Goal: Task Accomplishment & Management: Manage account settings

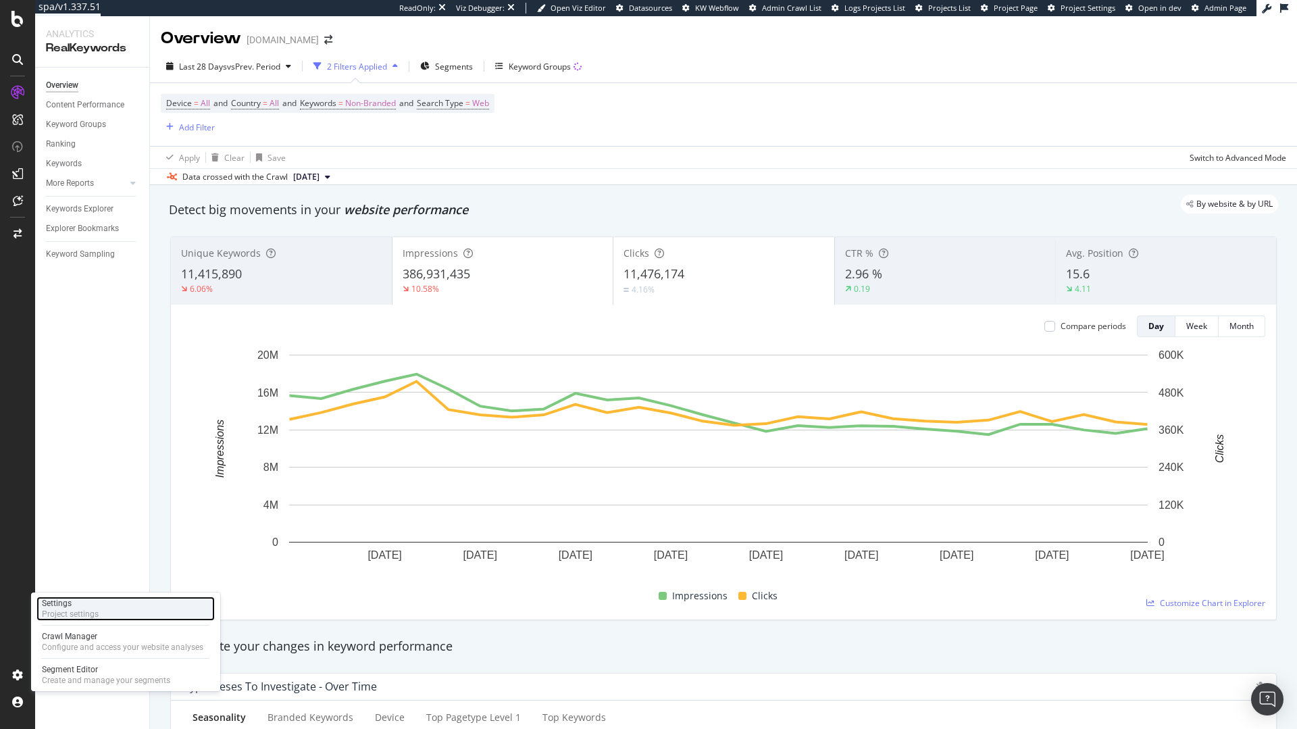
click at [76, 611] on div "Project settings" at bounding box center [70, 613] width 57 height 11
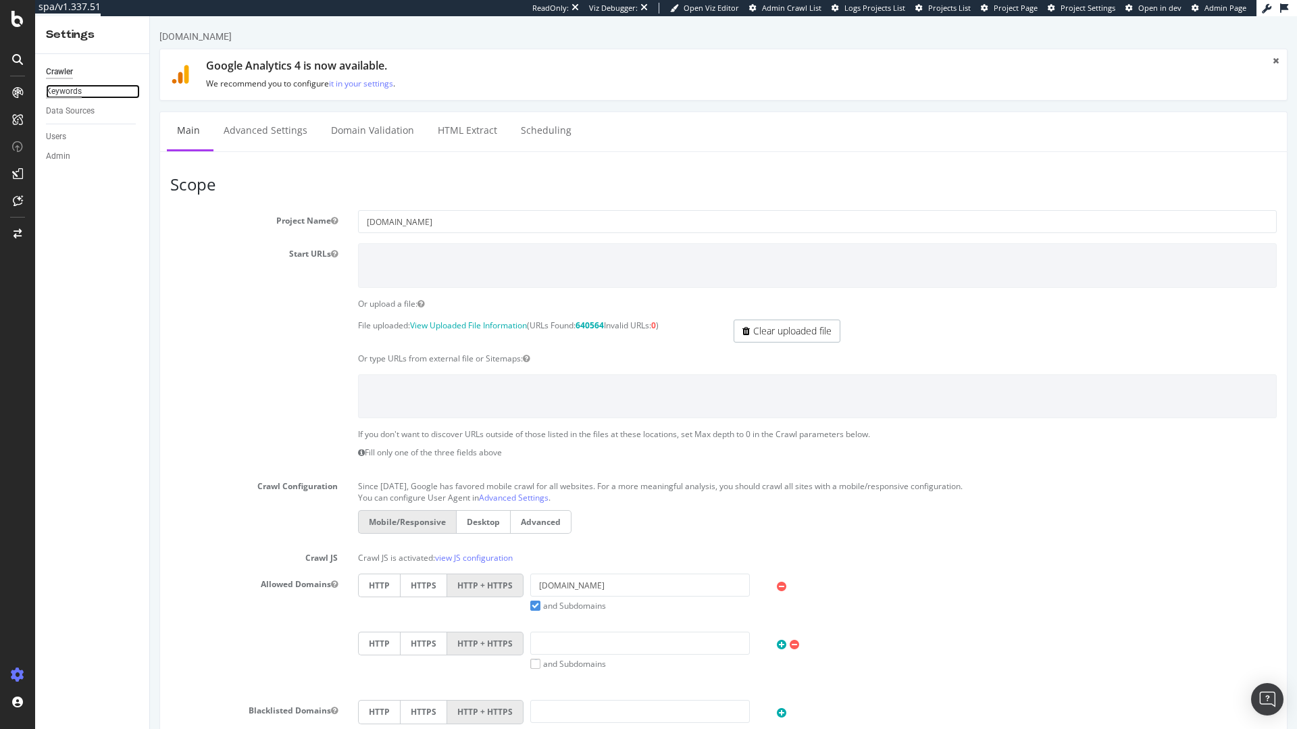
click at [70, 89] on div "Keywords" at bounding box center [64, 91] width 36 height 14
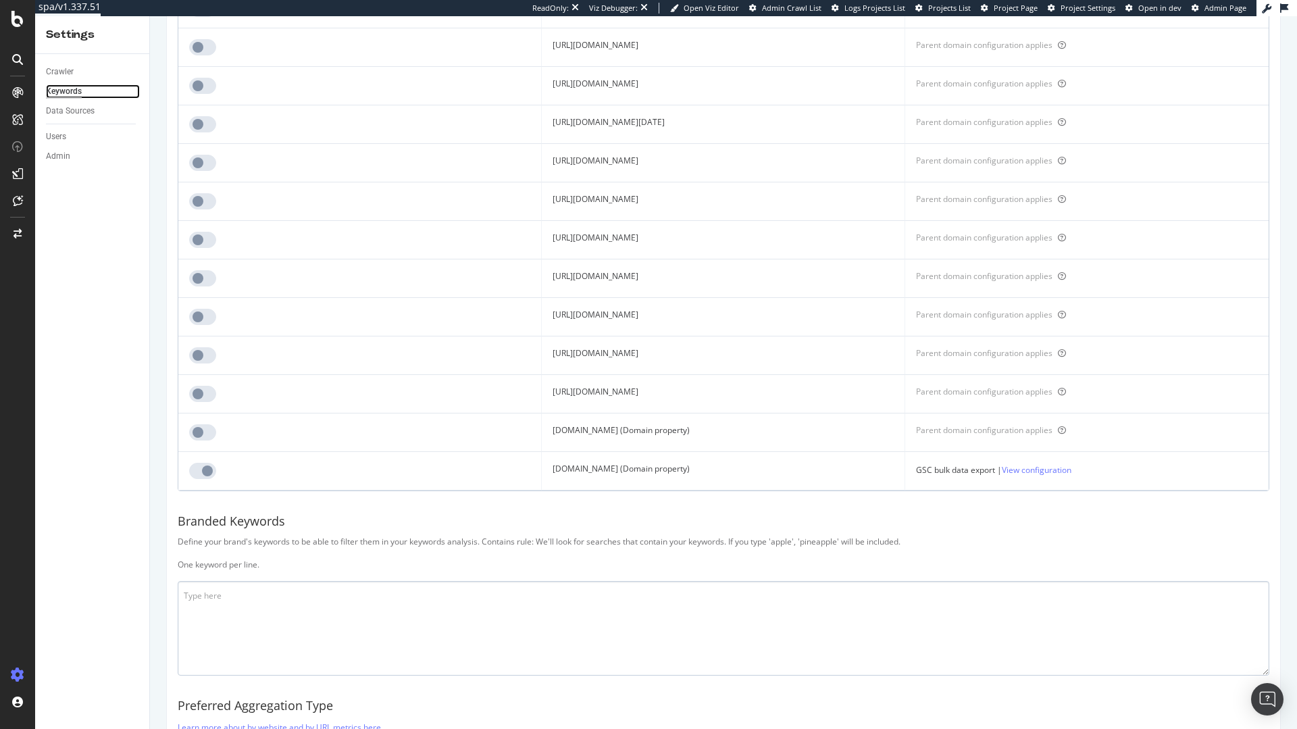
scroll to position [817, 0]
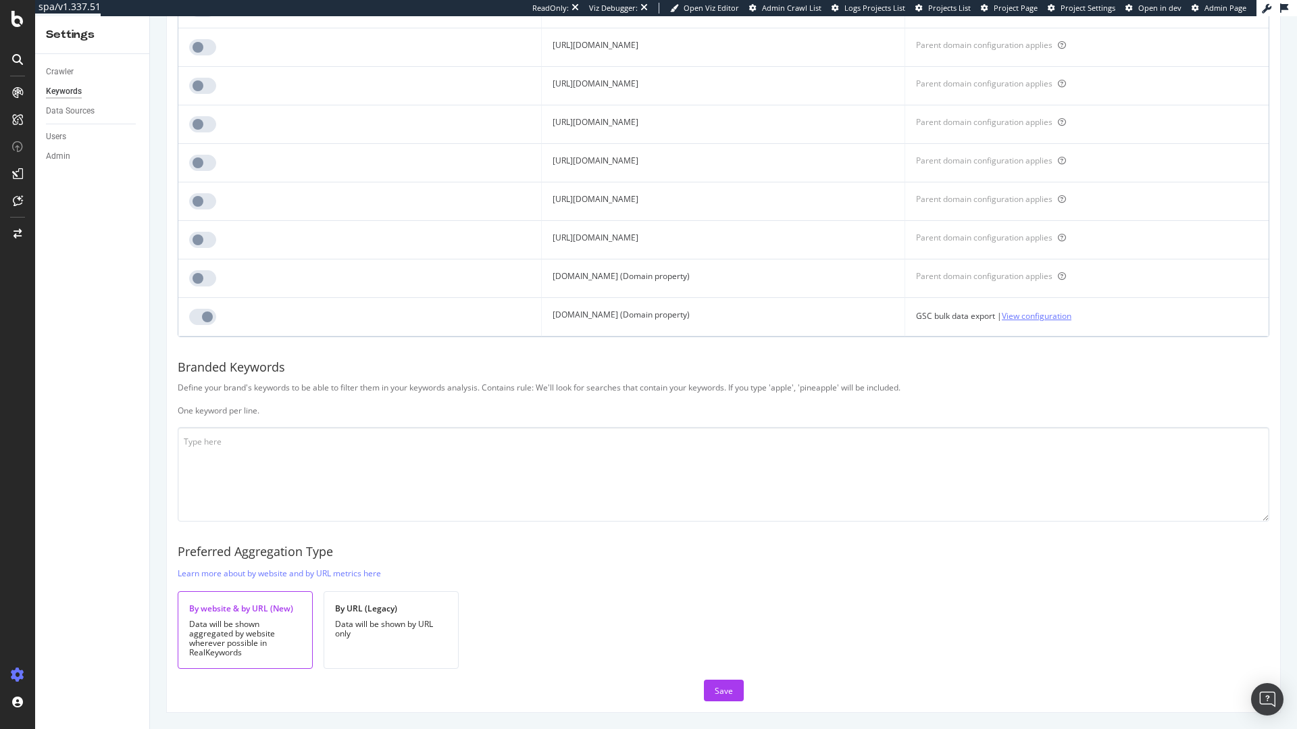
click at [1071, 320] on link "View configuration" at bounding box center [1036, 316] width 70 height 14
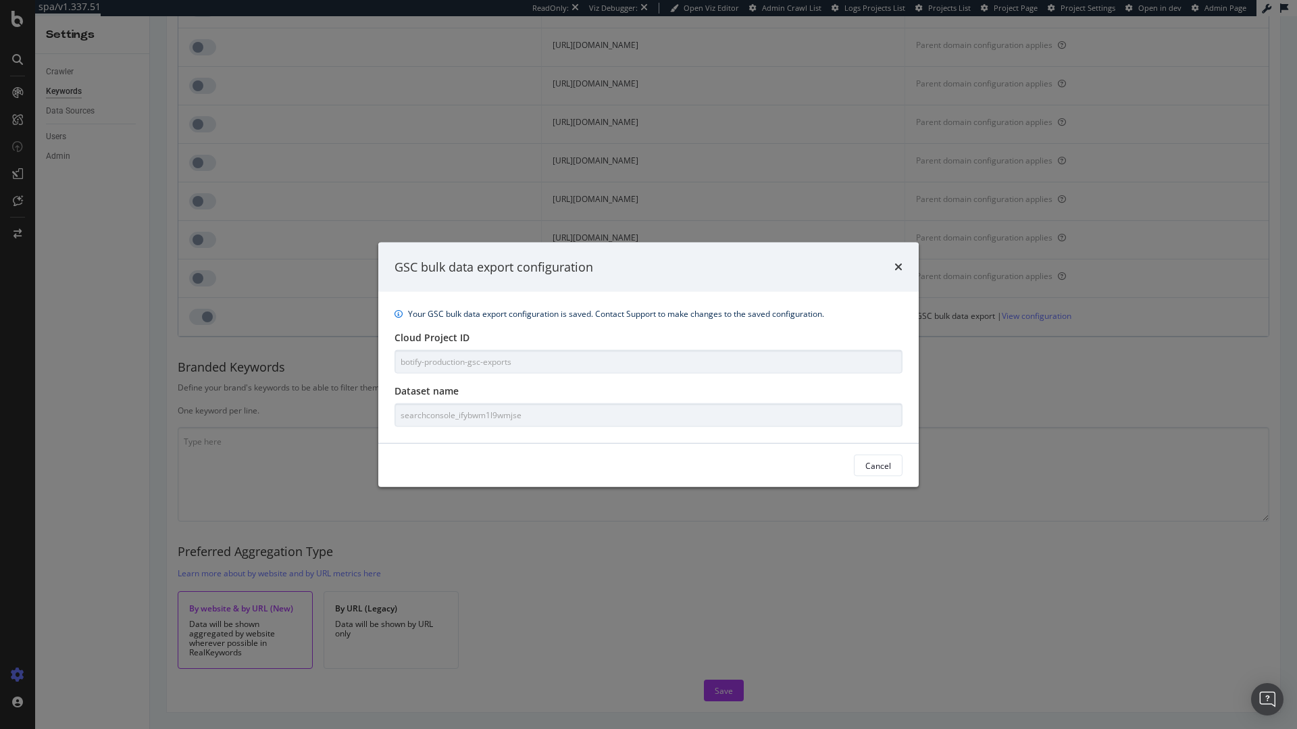
click at [391, 414] on div "Your GSC bulk data export configuration is saved. Contact Support to make chang…" at bounding box center [648, 367] width 540 height 151
click at [896, 270] on icon "times" at bounding box center [898, 266] width 8 height 11
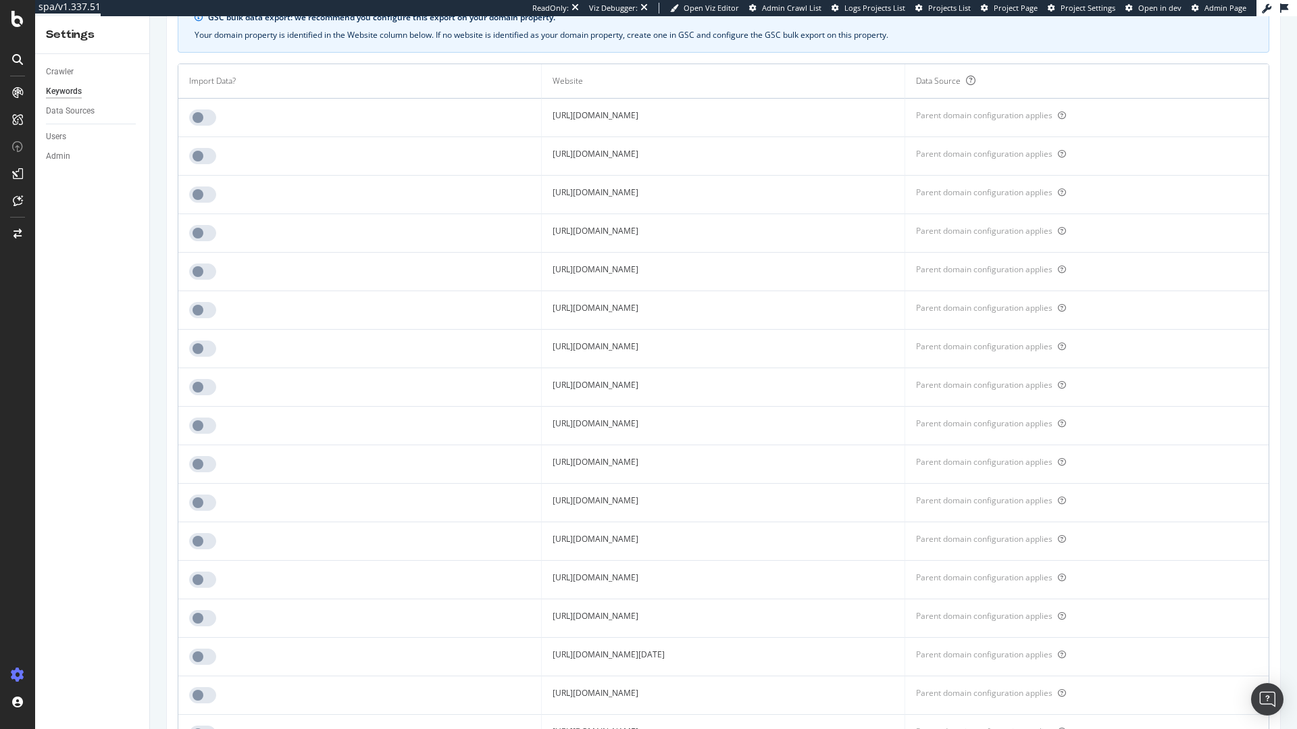
scroll to position [0, 0]
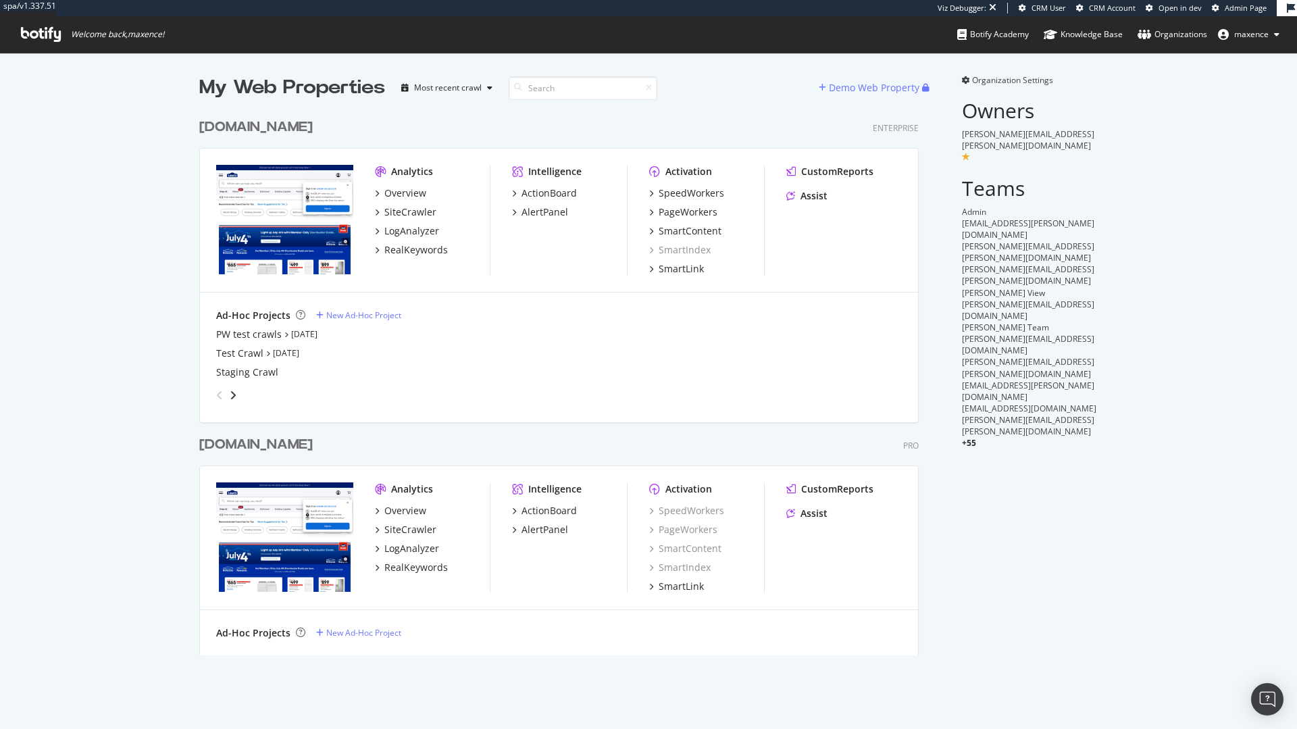
scroll to position [544, 720]
click at [267, 126] on div "[DOMAIN_NAME]" at bounding box center [255, 128] width 113 height 20
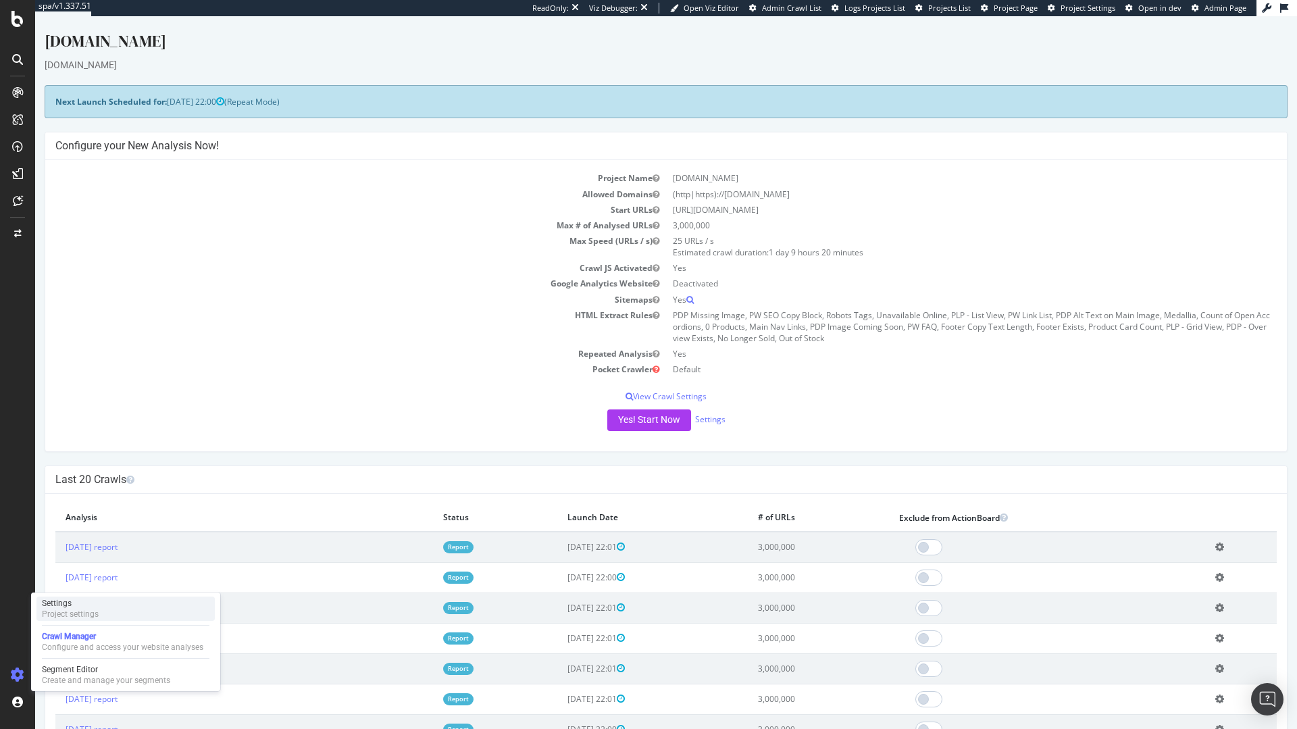
click at [93, 607] on div "Settings" at bounding box center [70, 603] width 57 height 11
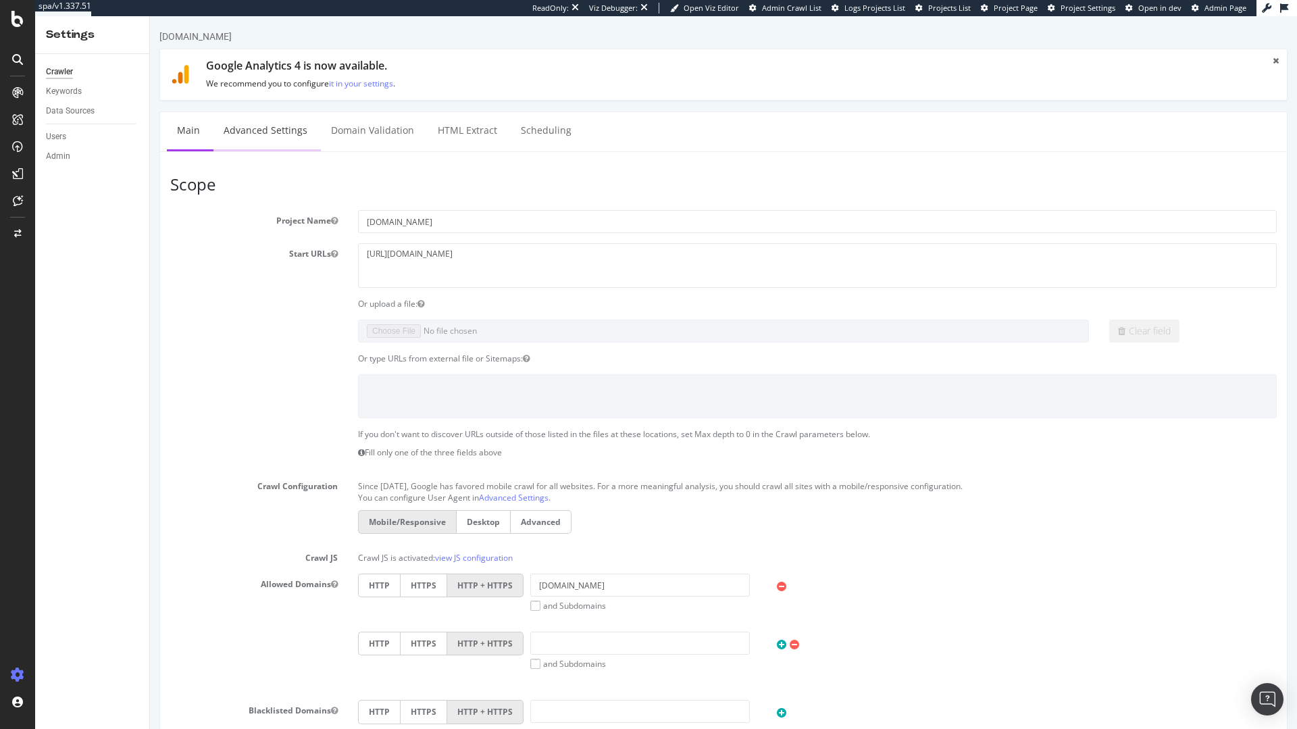
click at [280, 130] on link "Advanced Settings" at bounding box center [265, 130] width 104 height 37
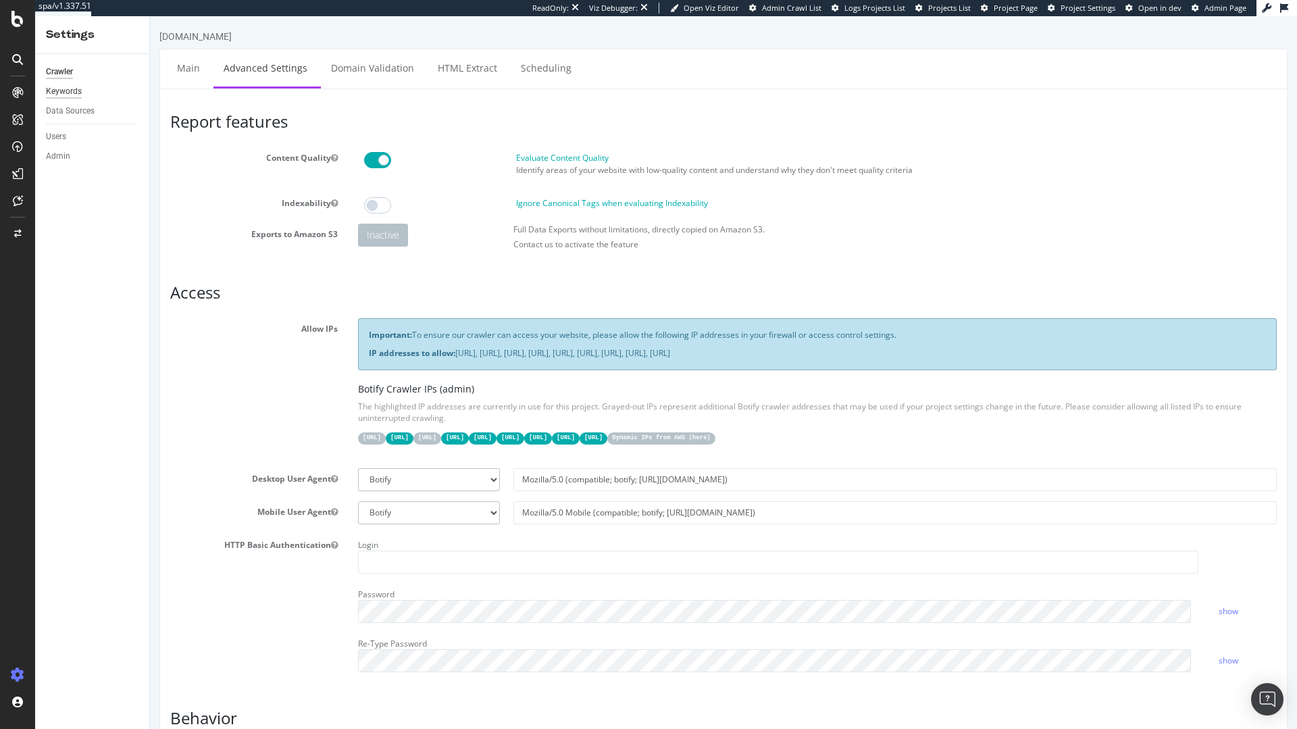
click at [51, 96] on div "Keywords" at bounding box center [64, 91] width 36 height 14
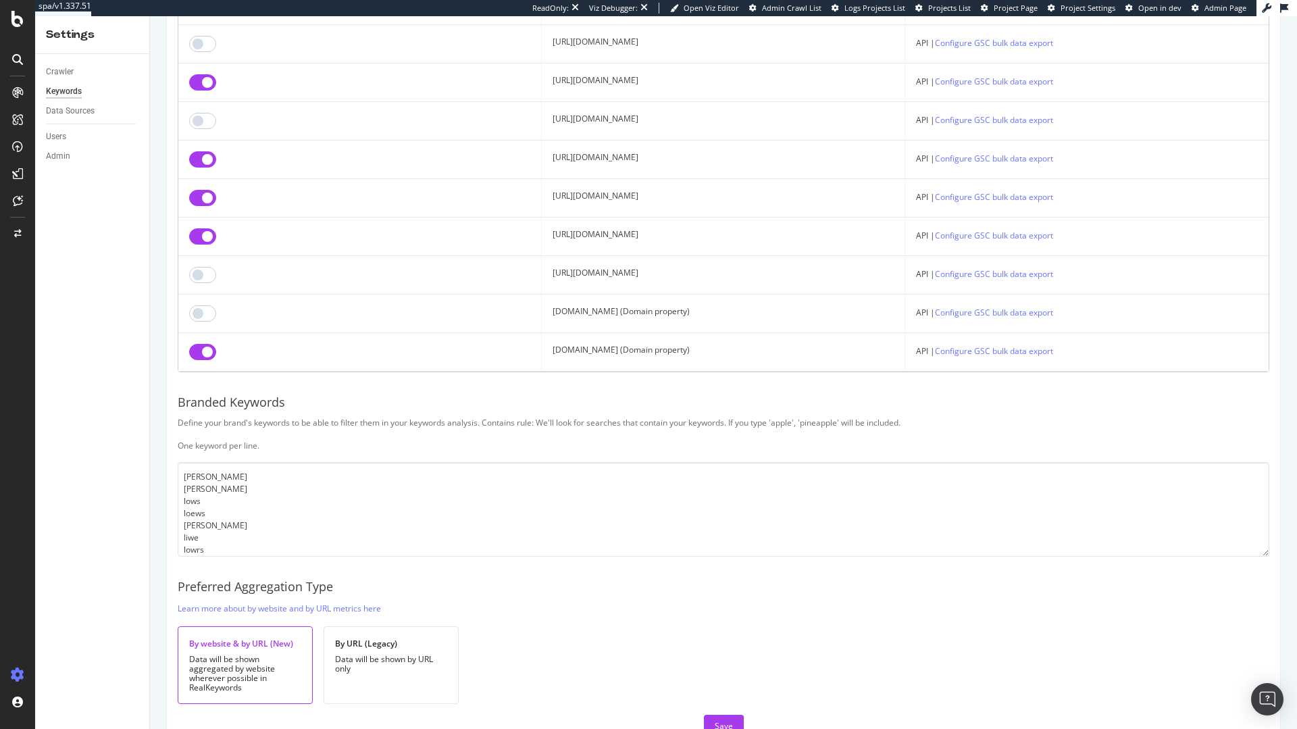
scroll to position [723, 0]
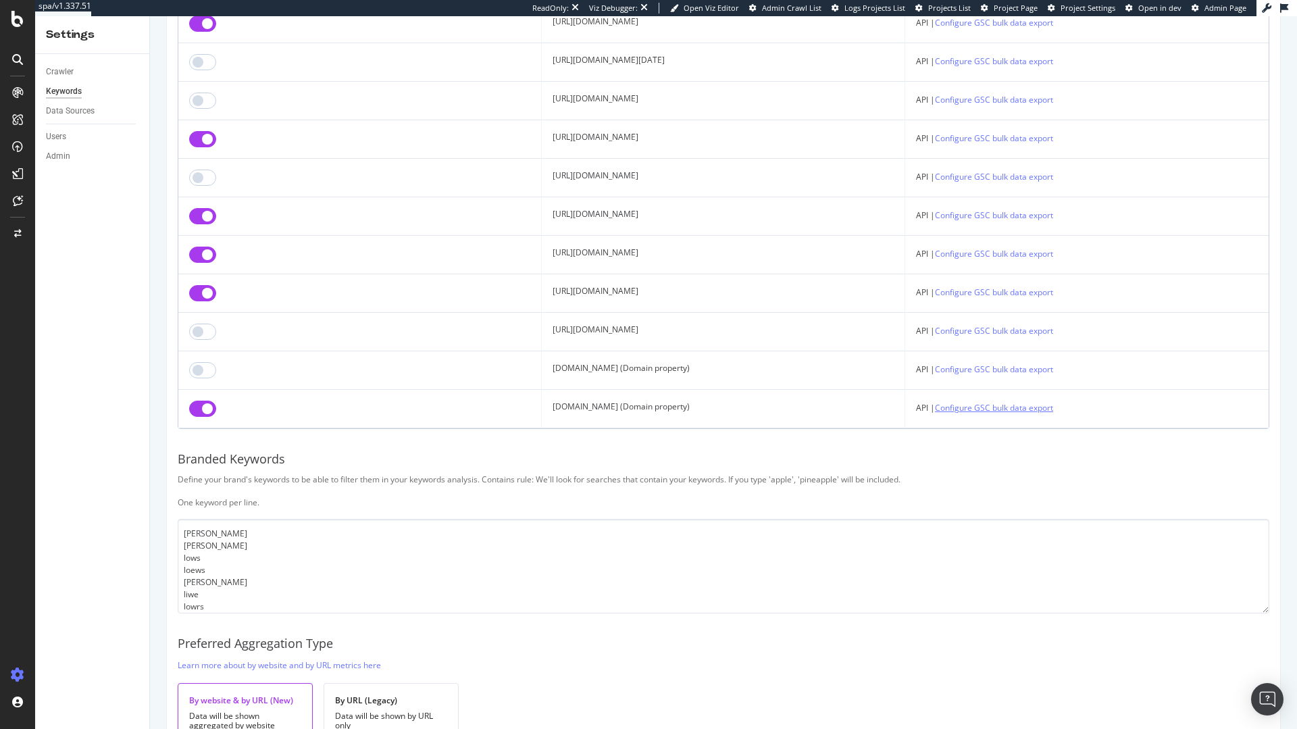
click at [1053, 407] on link "Configure GSC bulk data export" at bounding box center [994, 407] width 118 height 14
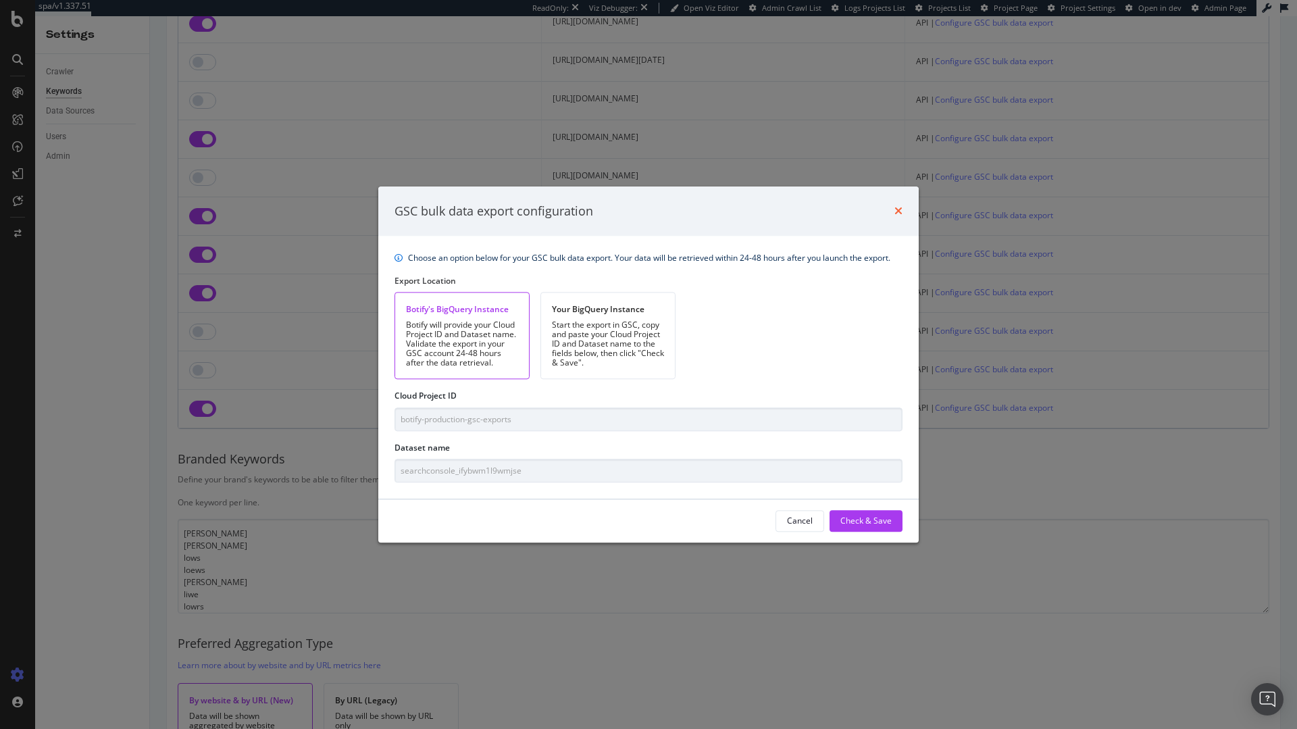
click at [900, 215] on icon "times" at bounding box center [898, 211] width 8 height 11
